Goal: Task Accomplishment & Management: Manage account settings

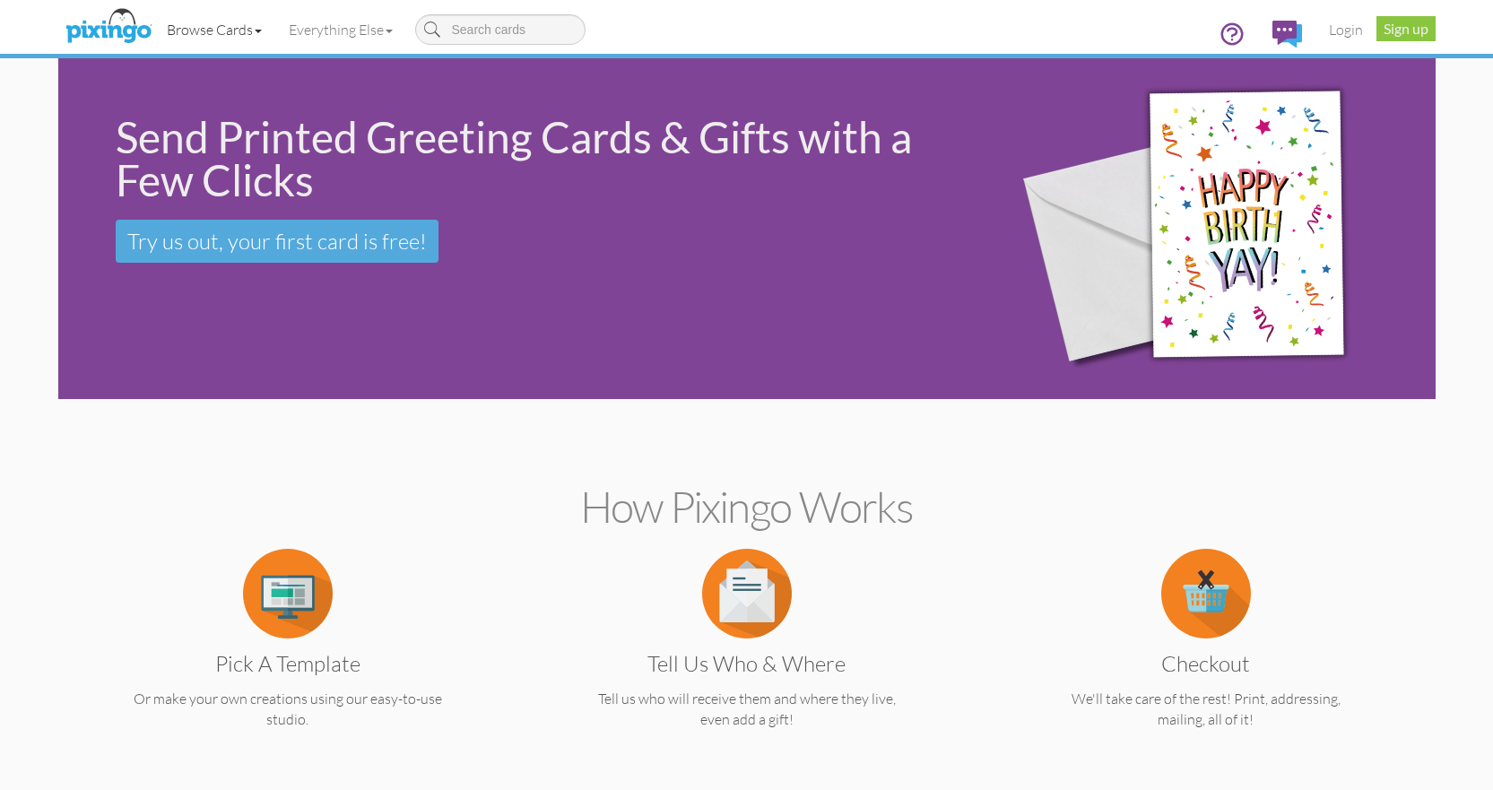
click at [231, 36] on link "Browse Cards" at bounding box center [214, 29] width 122 height 45
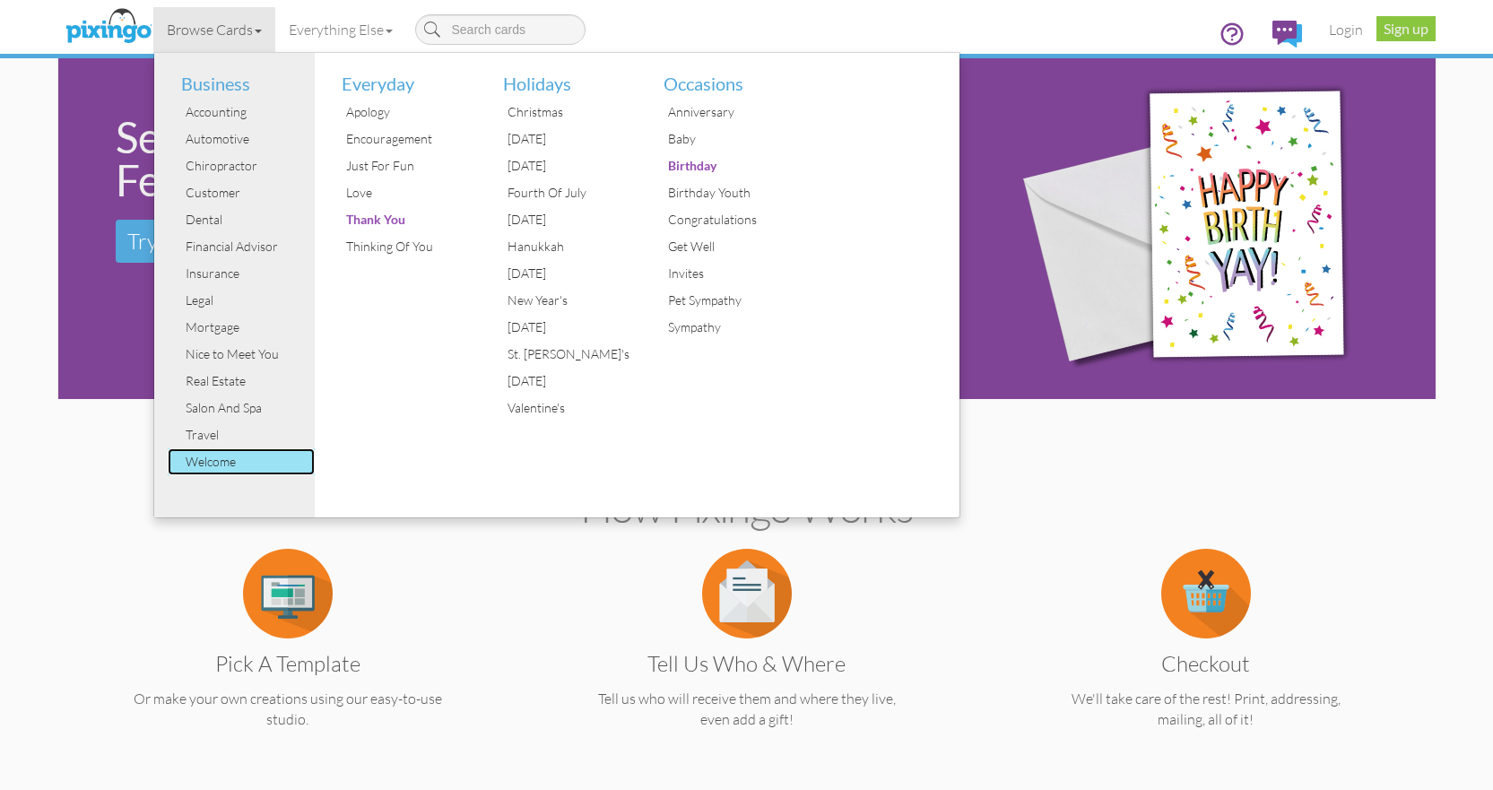
click at [221, 464] on div "Welcome" at bounding box center [248, 461] width 134 height 27
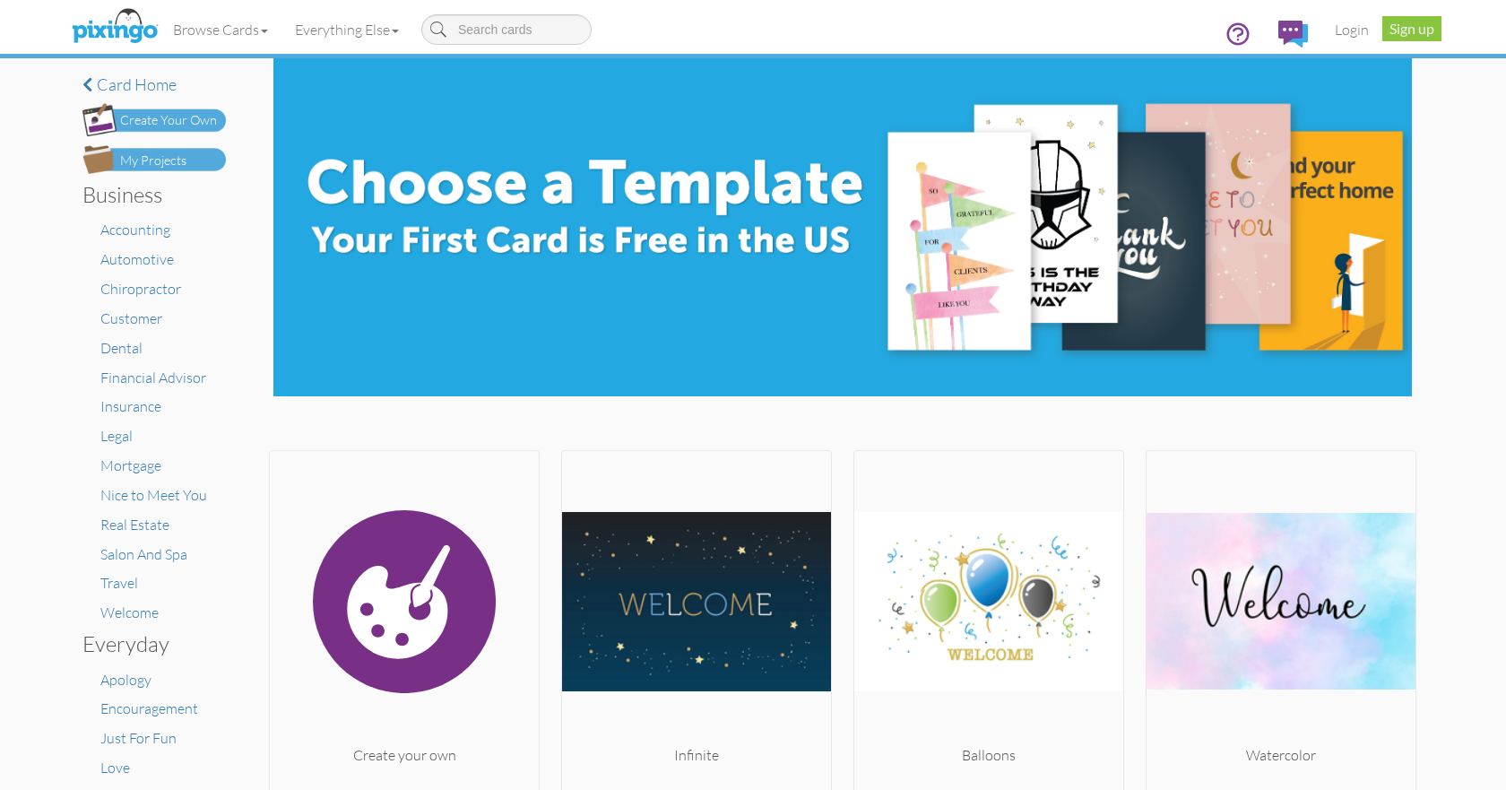
click at [186, 118] on div "Create Your Own" at bounding box center [168, 120] width 97 height 19
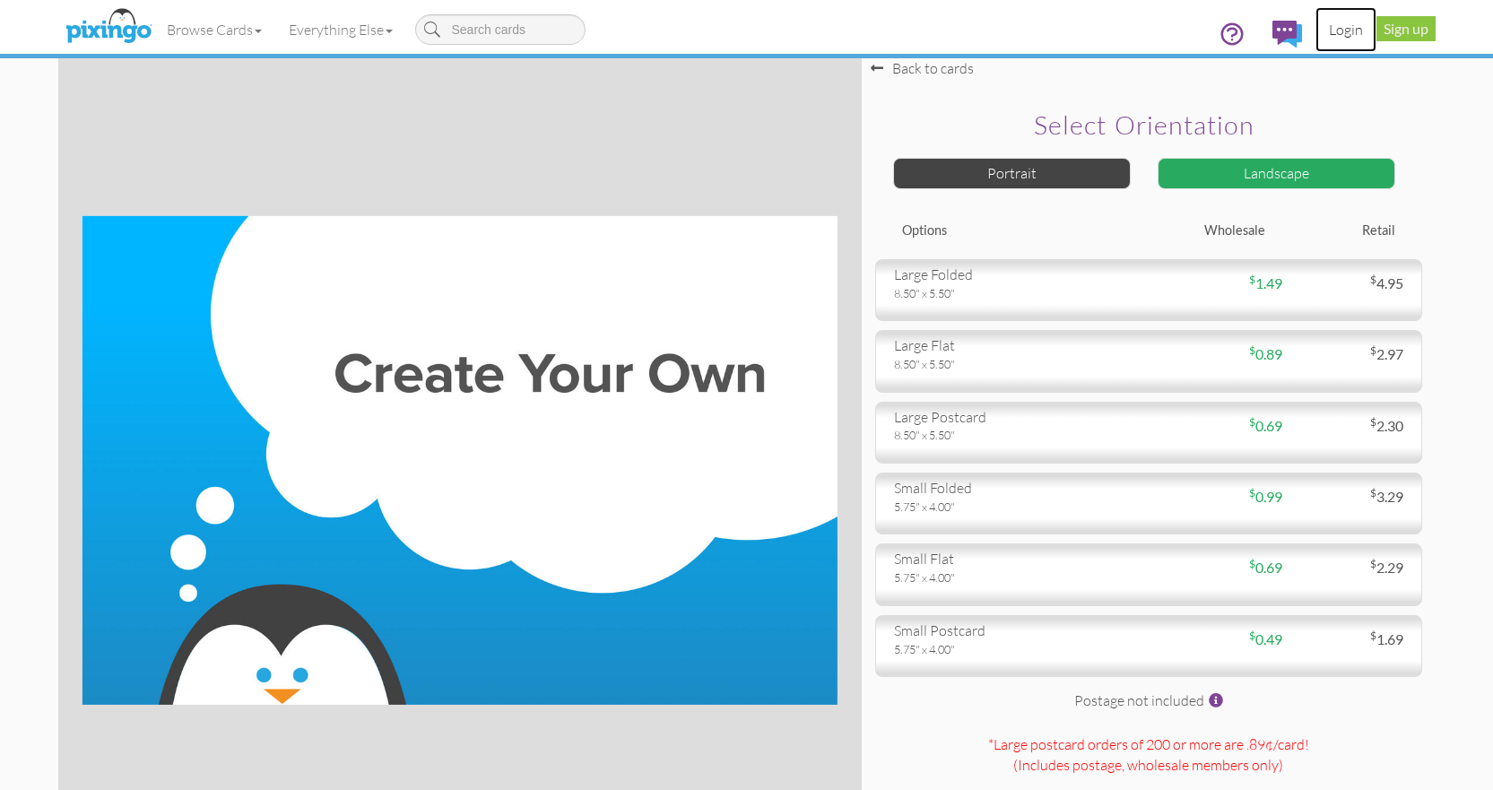
click at [1339, 30] on link "Login" at bounding box center [1345, 29] width 61 height 45
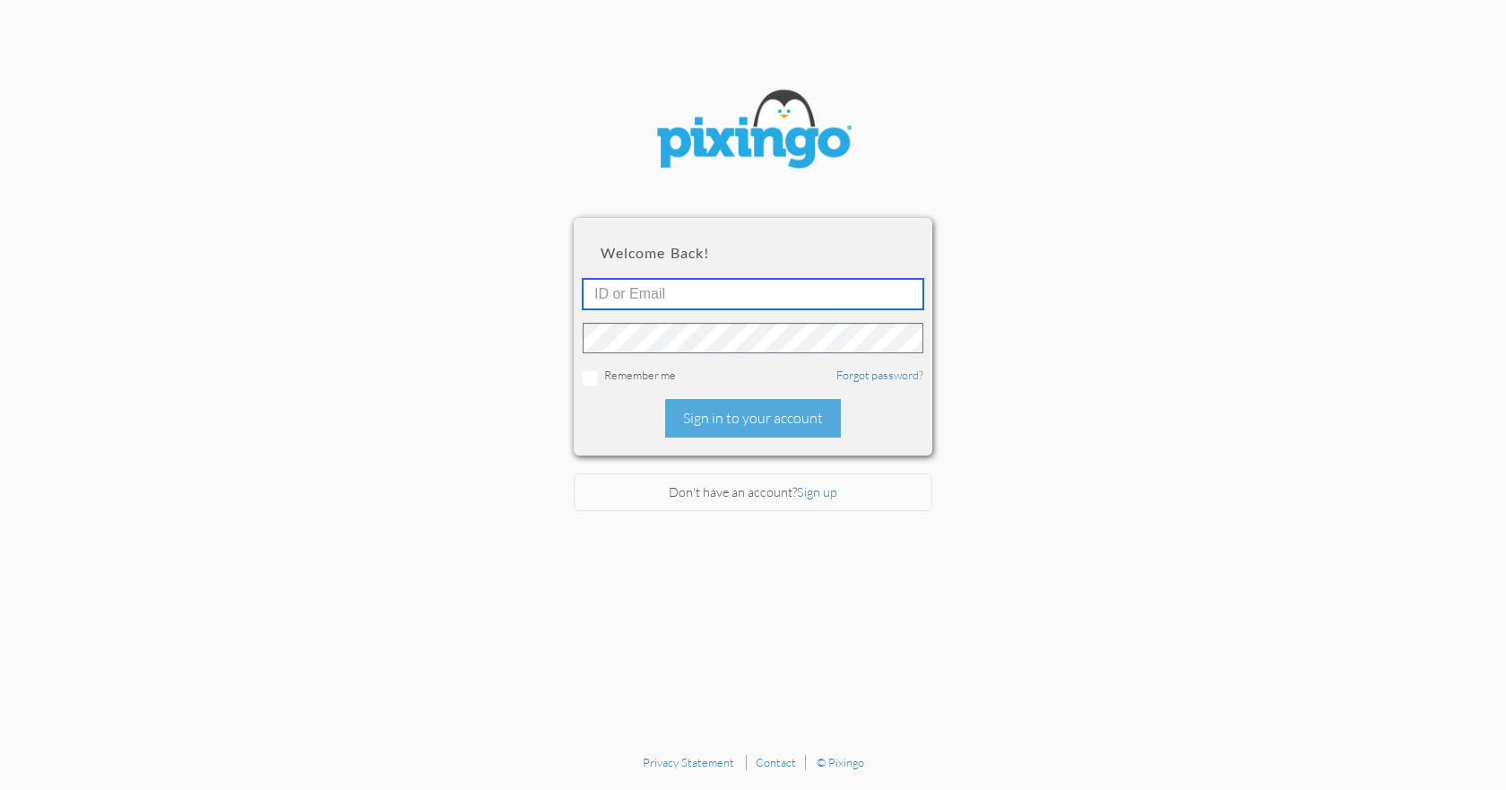
type input "[EMAIL_ADDRESS][DOMAIN_NAME]"
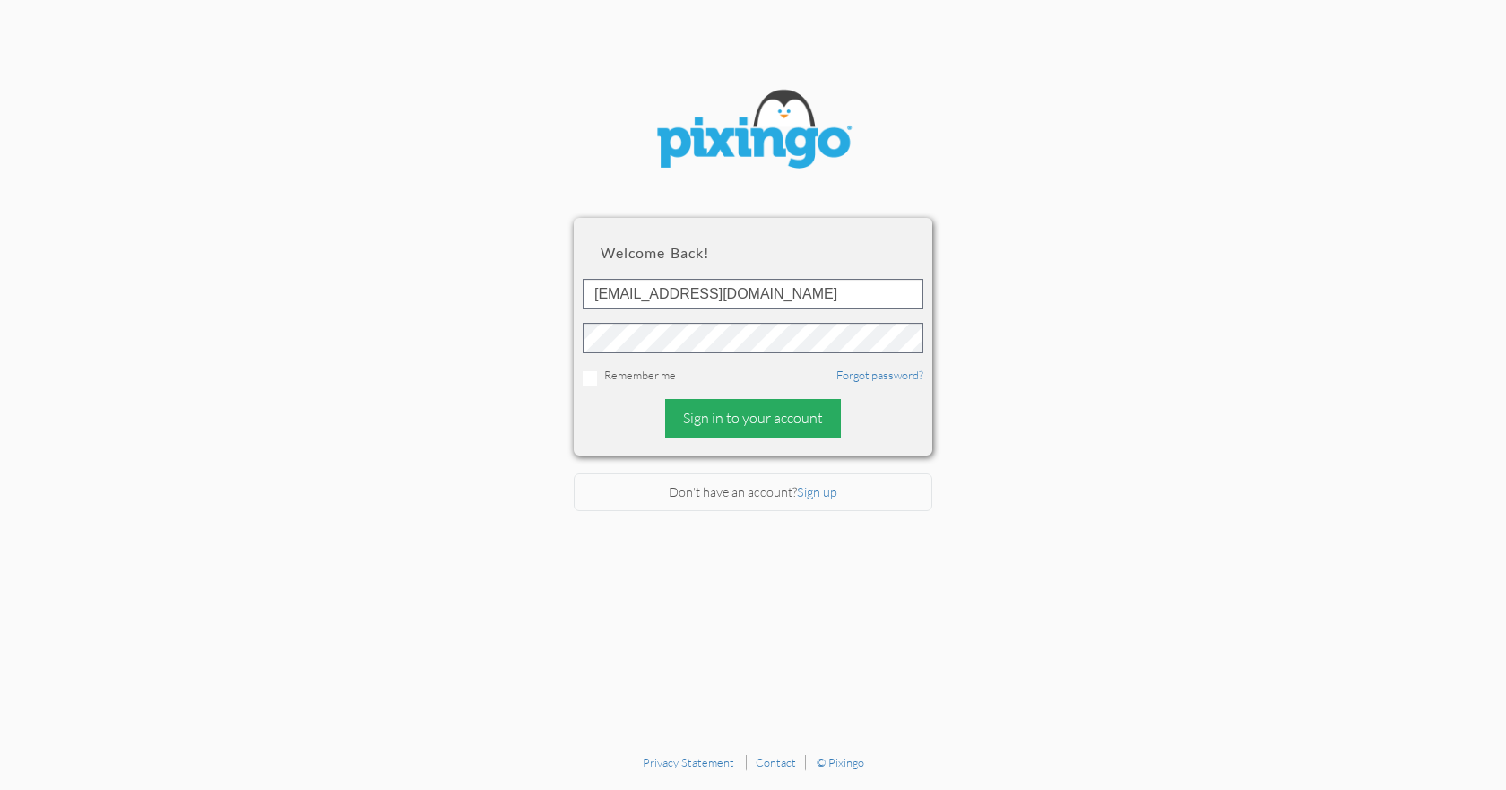
click at [797, 417] on div "Sign in to your account" at bounding box center [753, 418] width 176 height 39
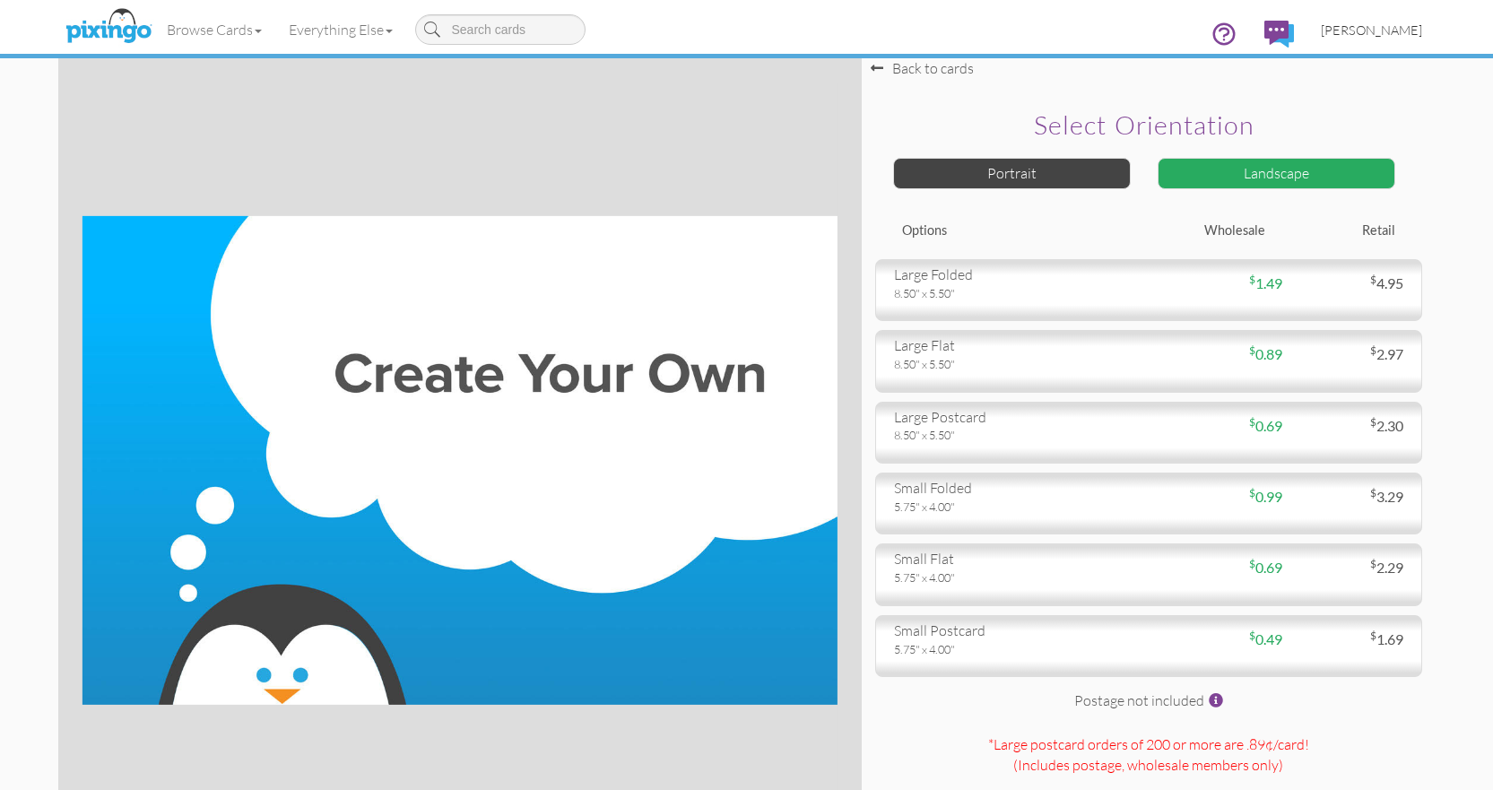
click at [1372, 27] on span "[PERSON_NAME]" at bounding box center [1371, 29] width 101 height 15
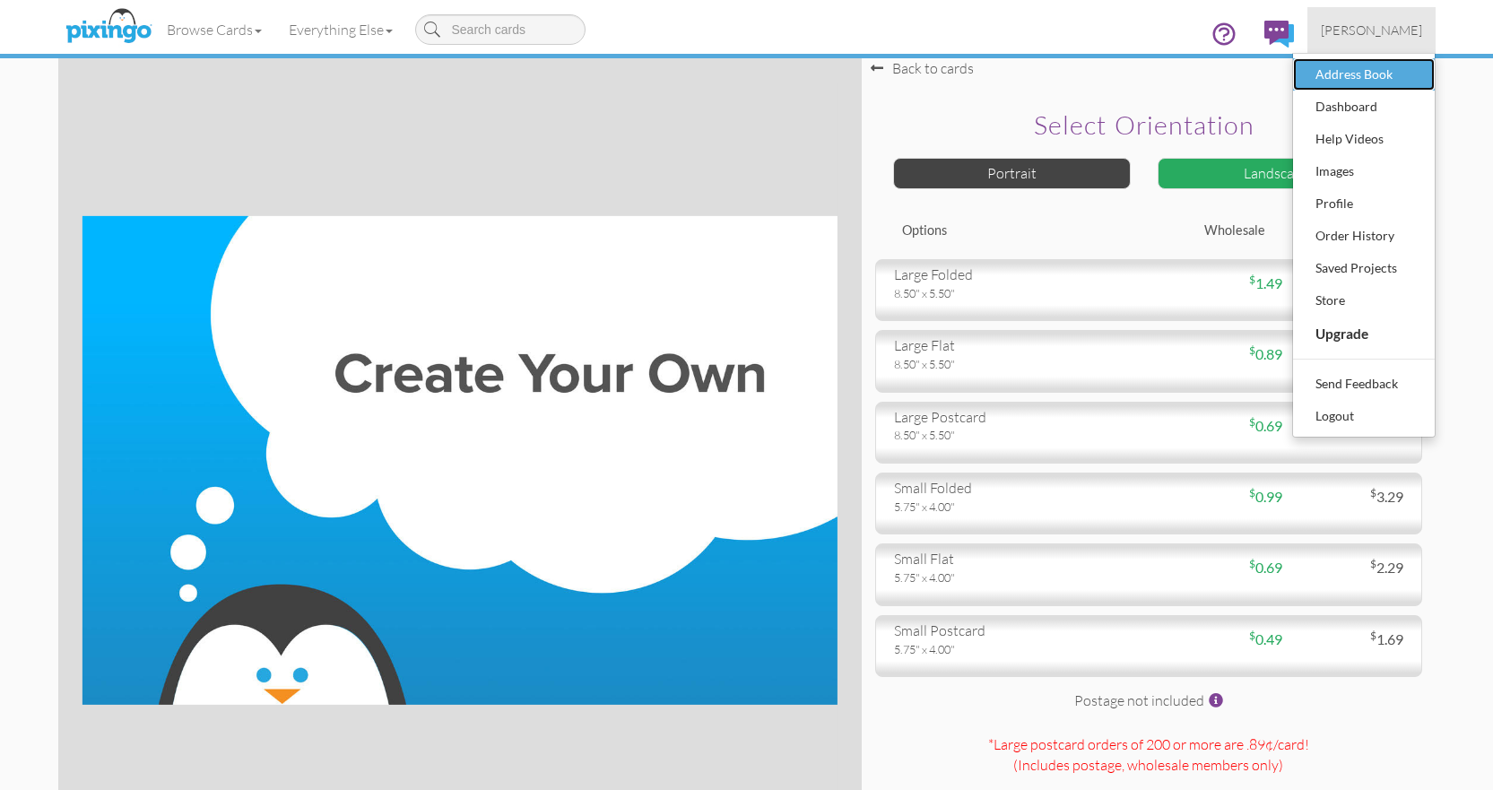
click at [1362, 70] on div "Address Book" at bounding box center [1364, 74] width 106 height 27
